Goal: Task Accomplishment & Management: Use online tool/utility

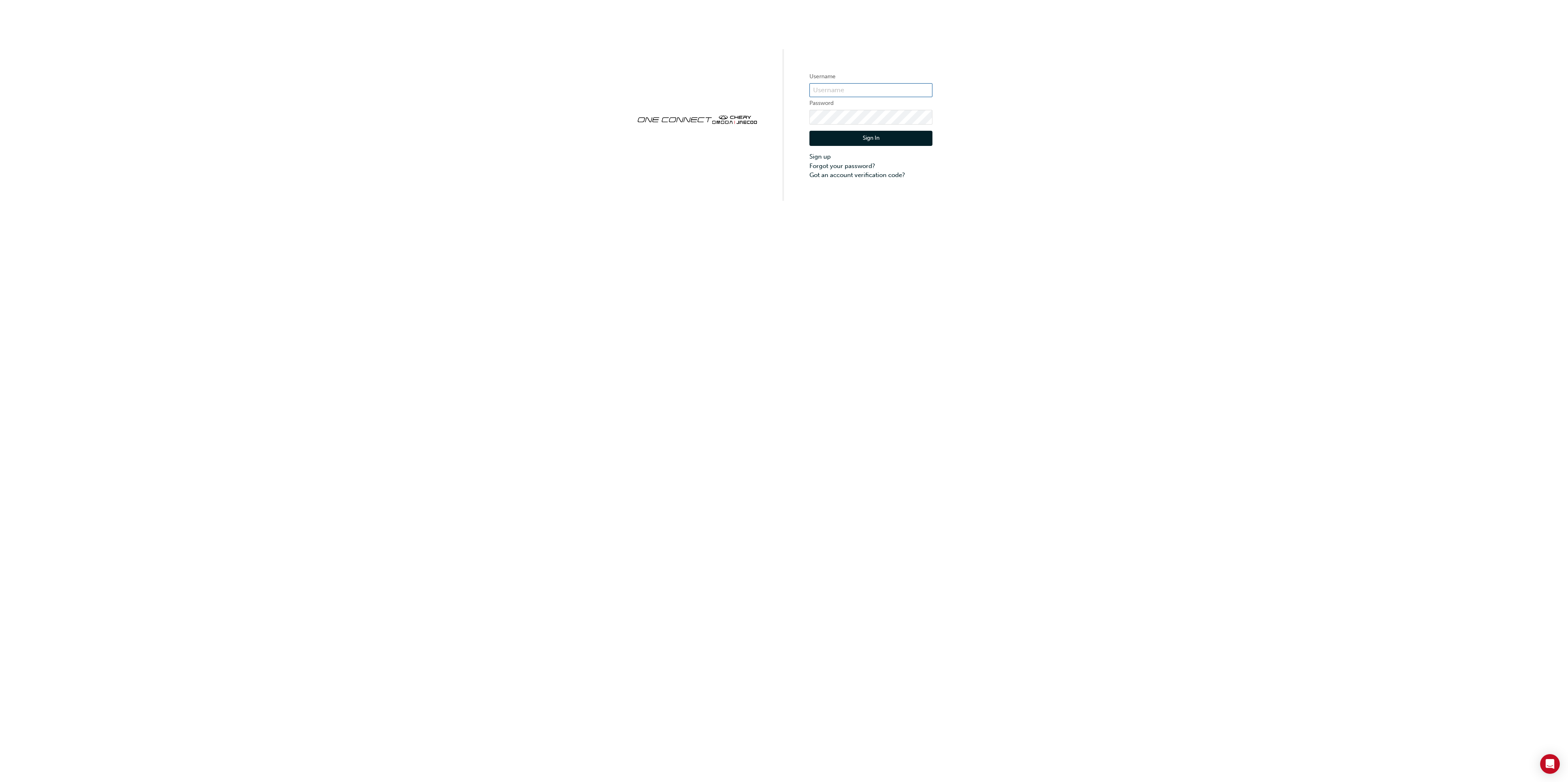
type input "cma0037"
click at [861, 135] on button "Sign In" at bounding box center [871, 139] width 123 height 16
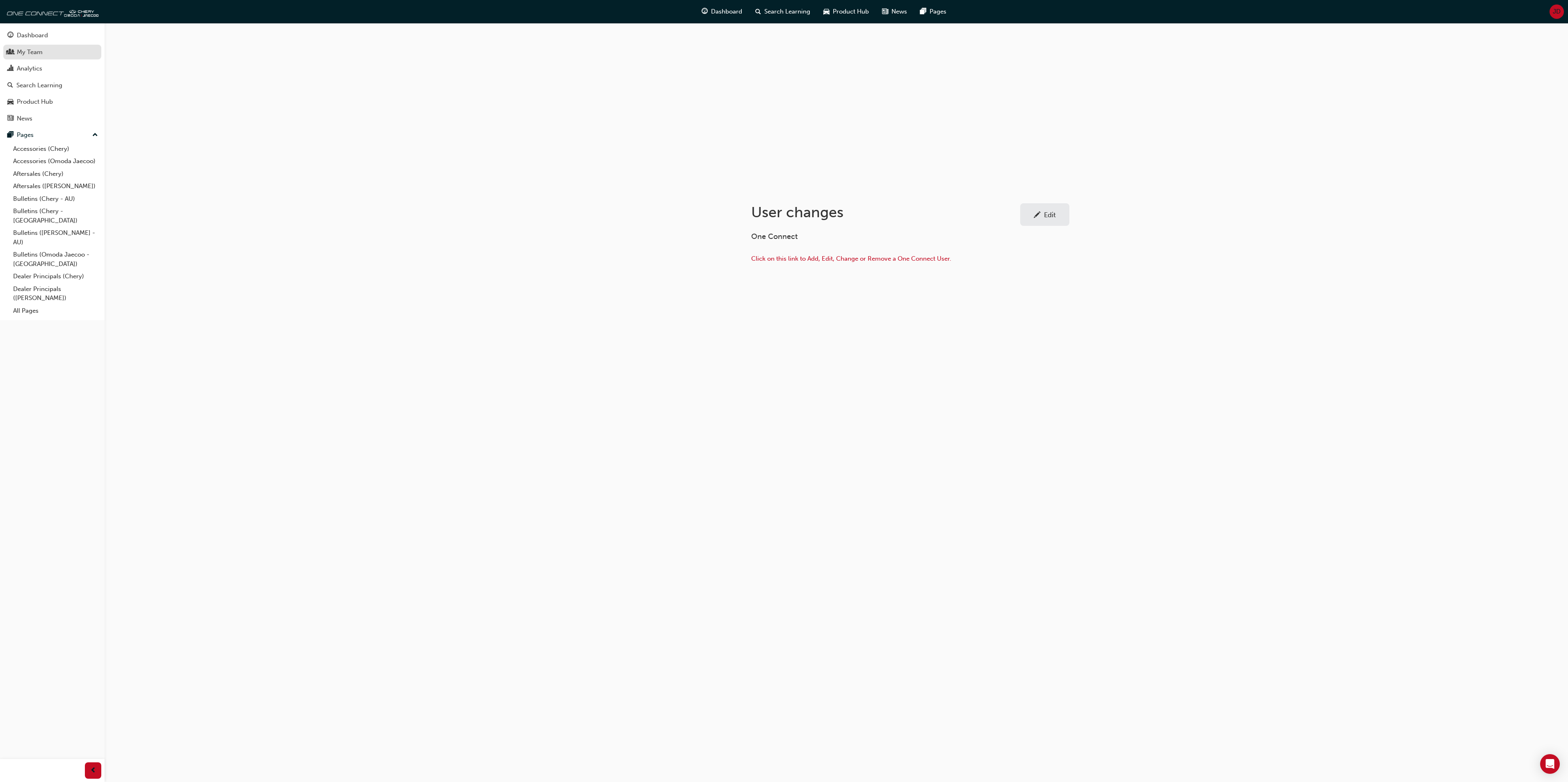
click at [30, 49] on div "My Team" at bounding box center [30, 52] width 26 height 9
click at [139, 51] on span "people-icon" at bounding box center [138, 52] width 11 height 12
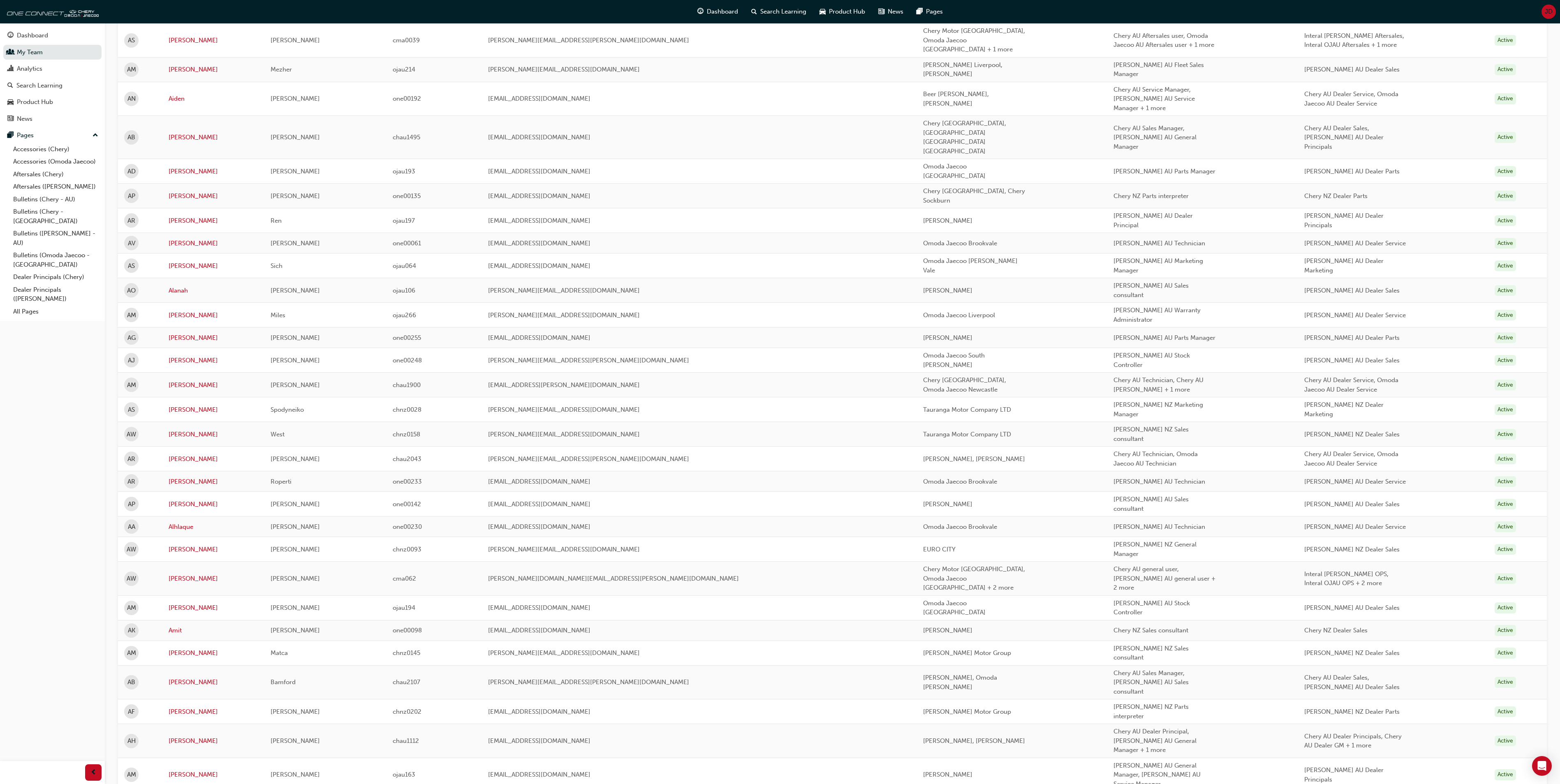
scroll to position [740, 0]
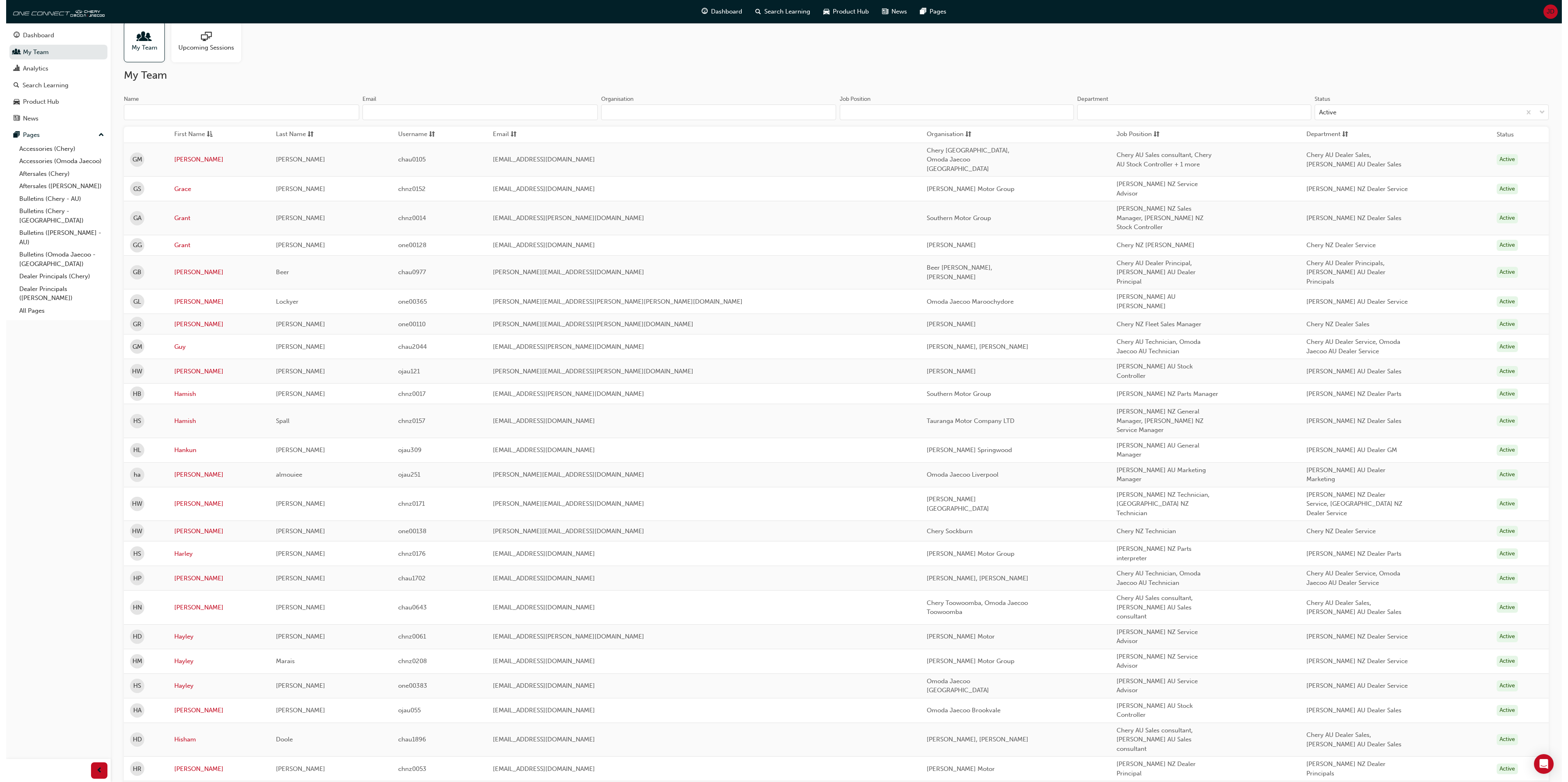
scroll to position [0, 0]
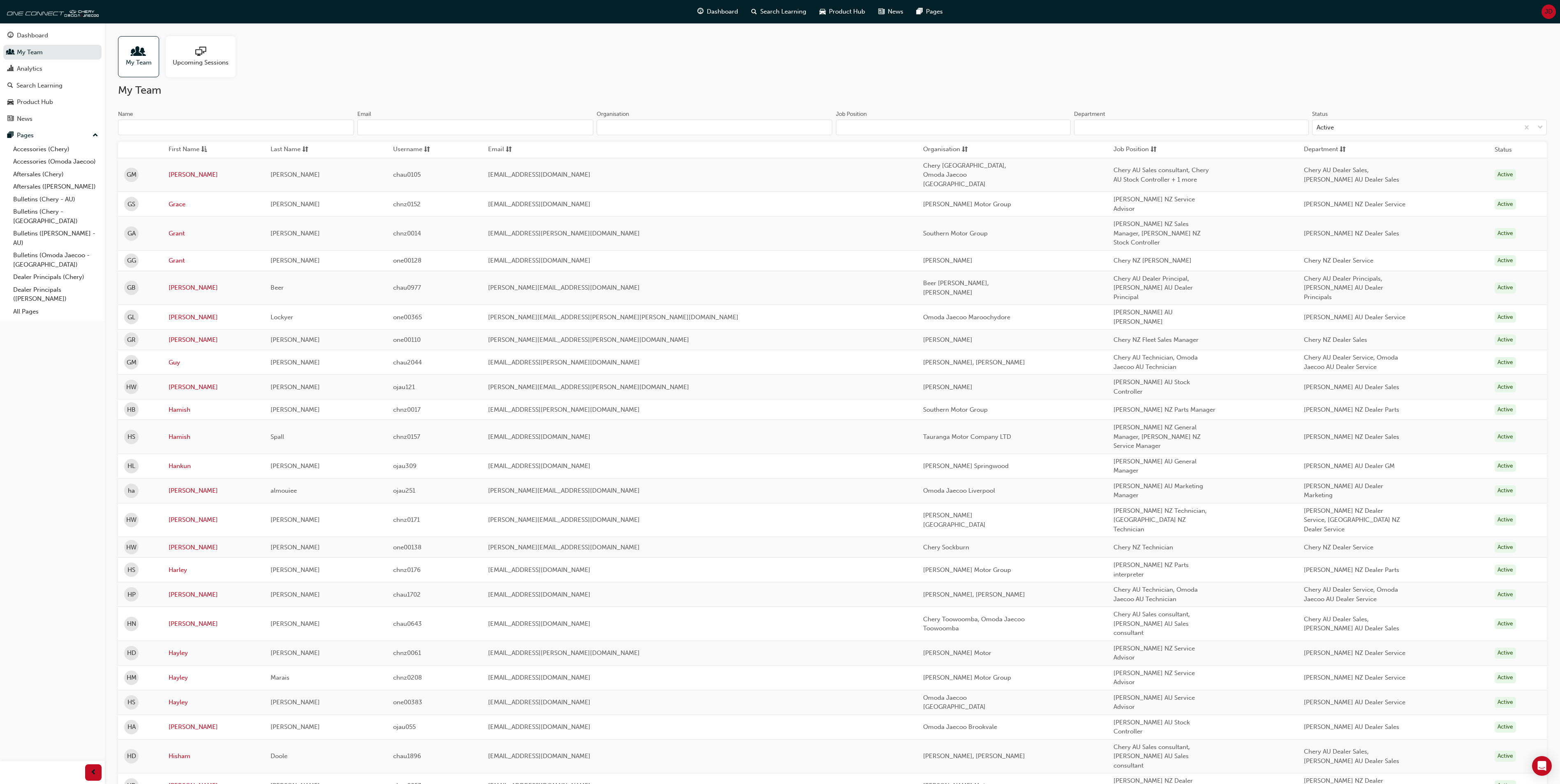
click at [152, 125] on input "Name" at bounding box center [236, 128] width 236 height 16
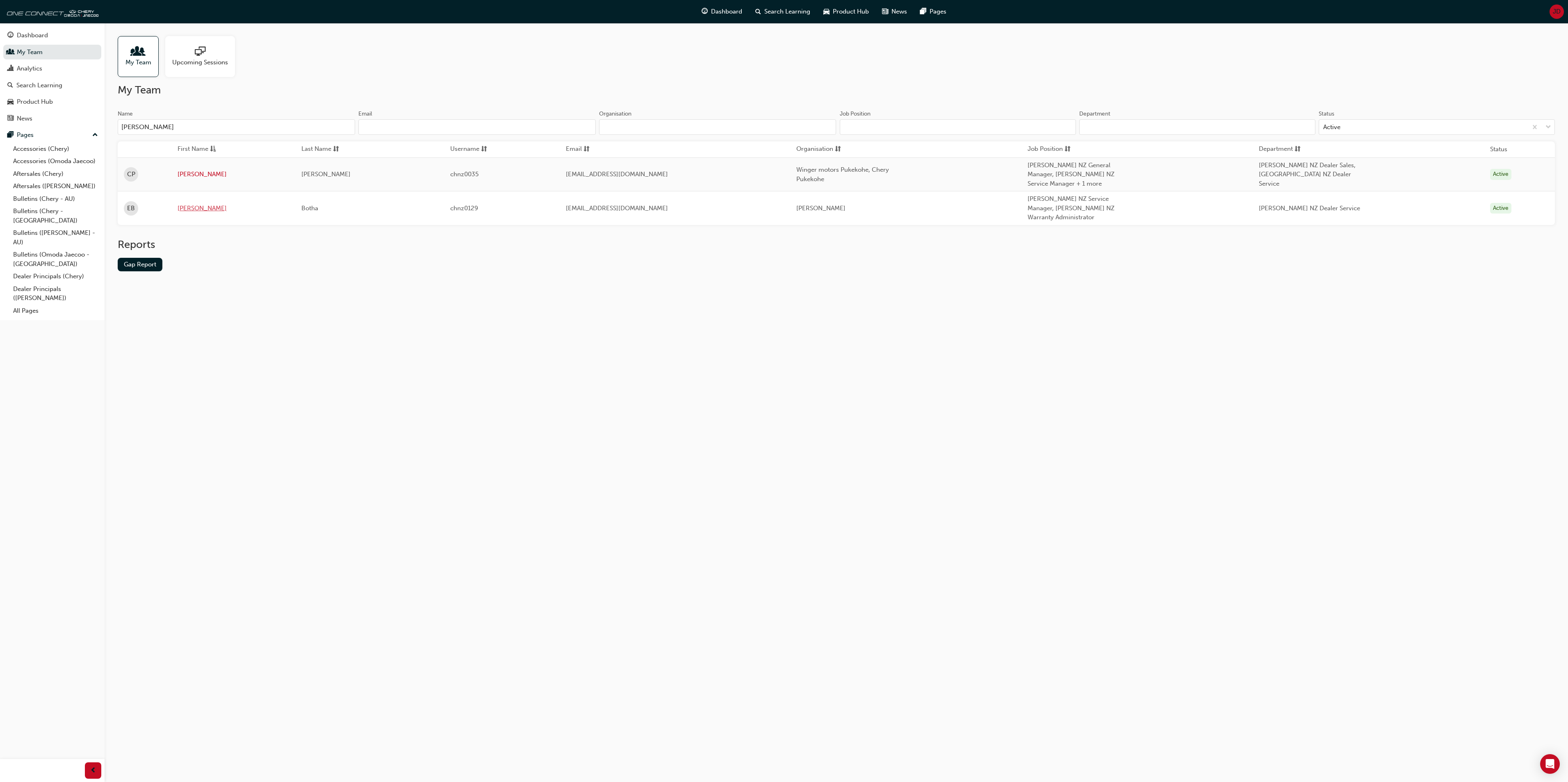
type input "[PERSON_NAME]"
click at [187, 210] on link "[PERSON_NAME]" at bounding box center [233, 208] width 111 height 9
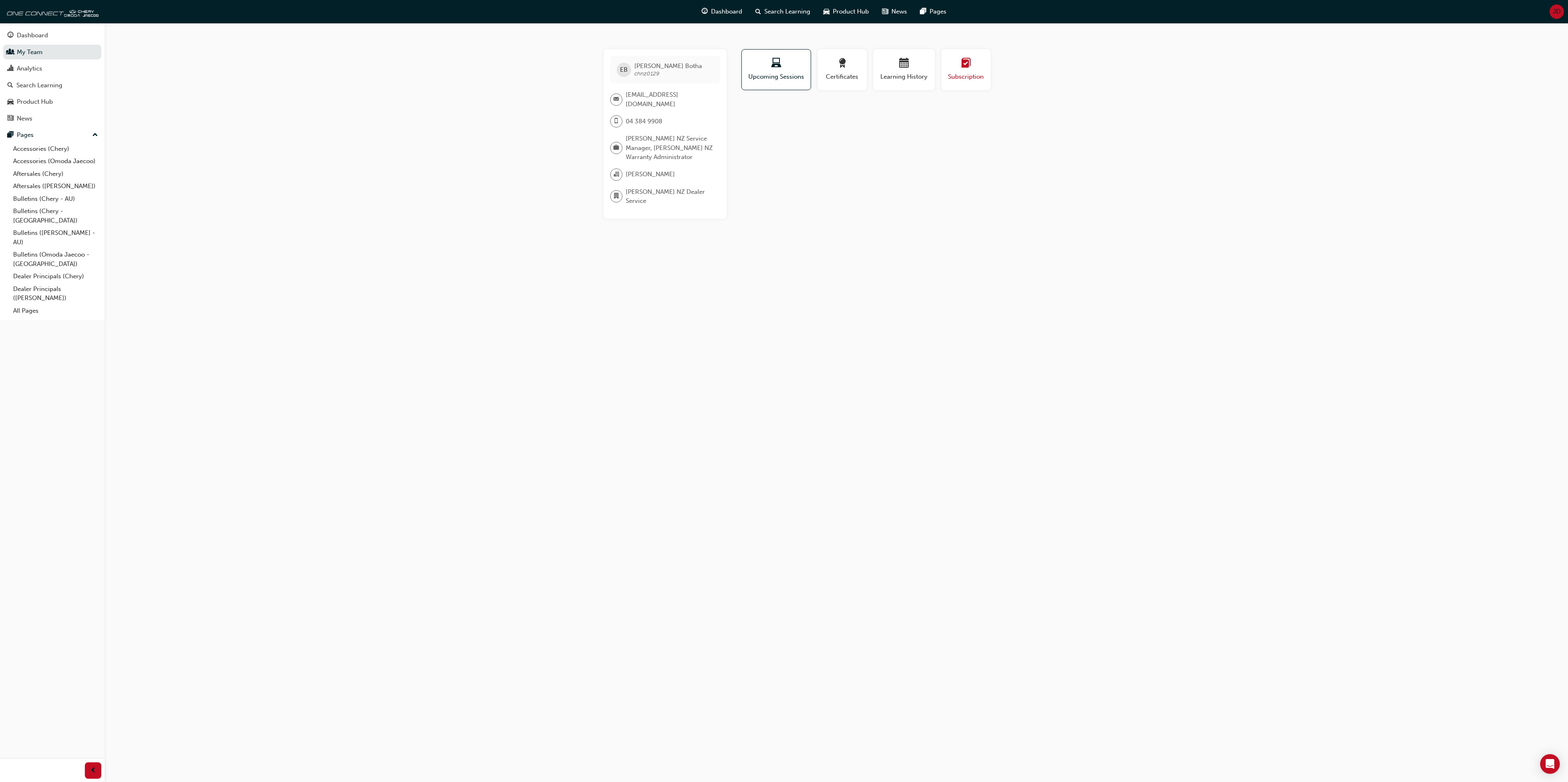
click at [969, 63] on span "learningplan-icon" at bounding box center [966, 64] width 10 height 11
click at [779, 76] on span "Upcoming Sessions" at bounding box center [776, 77] width 57 height 9
click at [24, 66] on div "Analytics" at bounding box center [30, 68] width 26 height 9
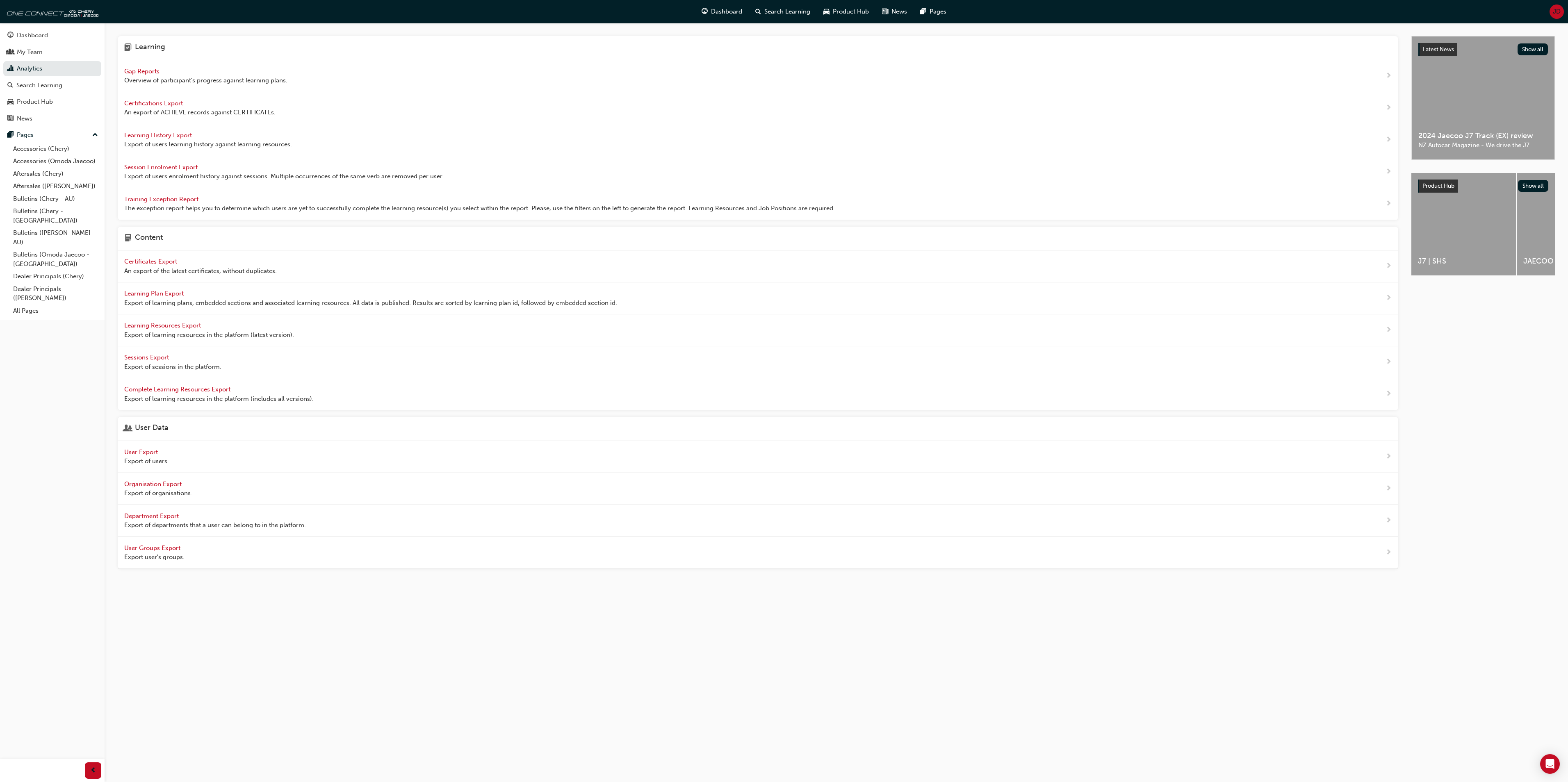
click at [147, 456] on span "User Export" at bounding box center [142, 452] width 35 height 7
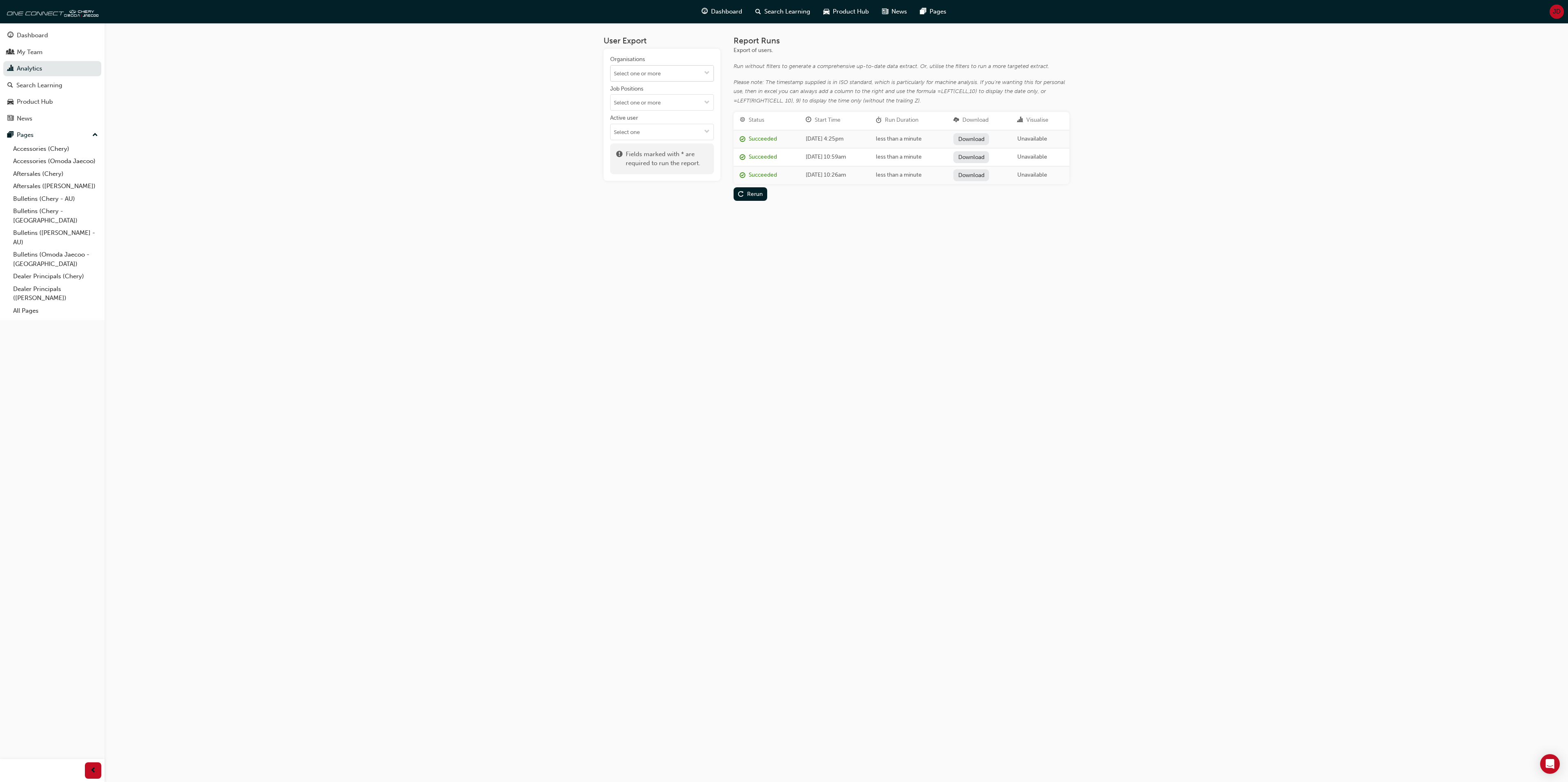
click at [708, 72] on span "down-icon" at bounding box center [707, 73] width 5 height 7
click at [657, 145] on li "[PERSON_NAME]" at bounding box center [662, 145] width 103 height 16
click at [746, 142] on div "Run" at bounding box center [748, 144] width 19 height 9
click at [989, 138] on link "Download" at bounding box center [971, 139] width 36 height 12
click at [1553, 7] on span "JD" at bounding box center [1556, 11] width 8 height 9
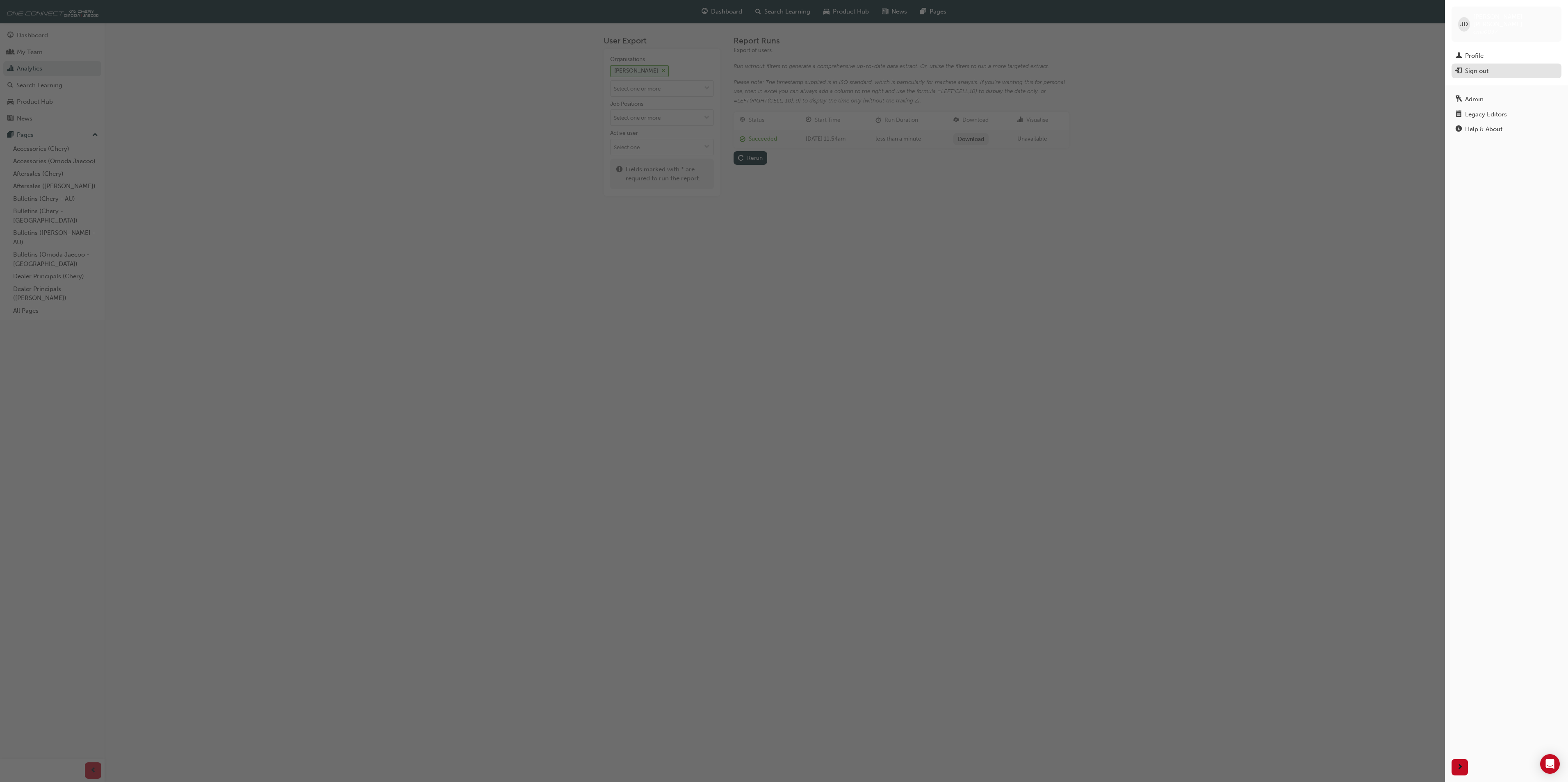
click at [1479, 66] on div "Sign out" at bounding box center [1477, 71] width 23 height 9
